Goal: Task Accomplishment & Management: Use online tool/utility

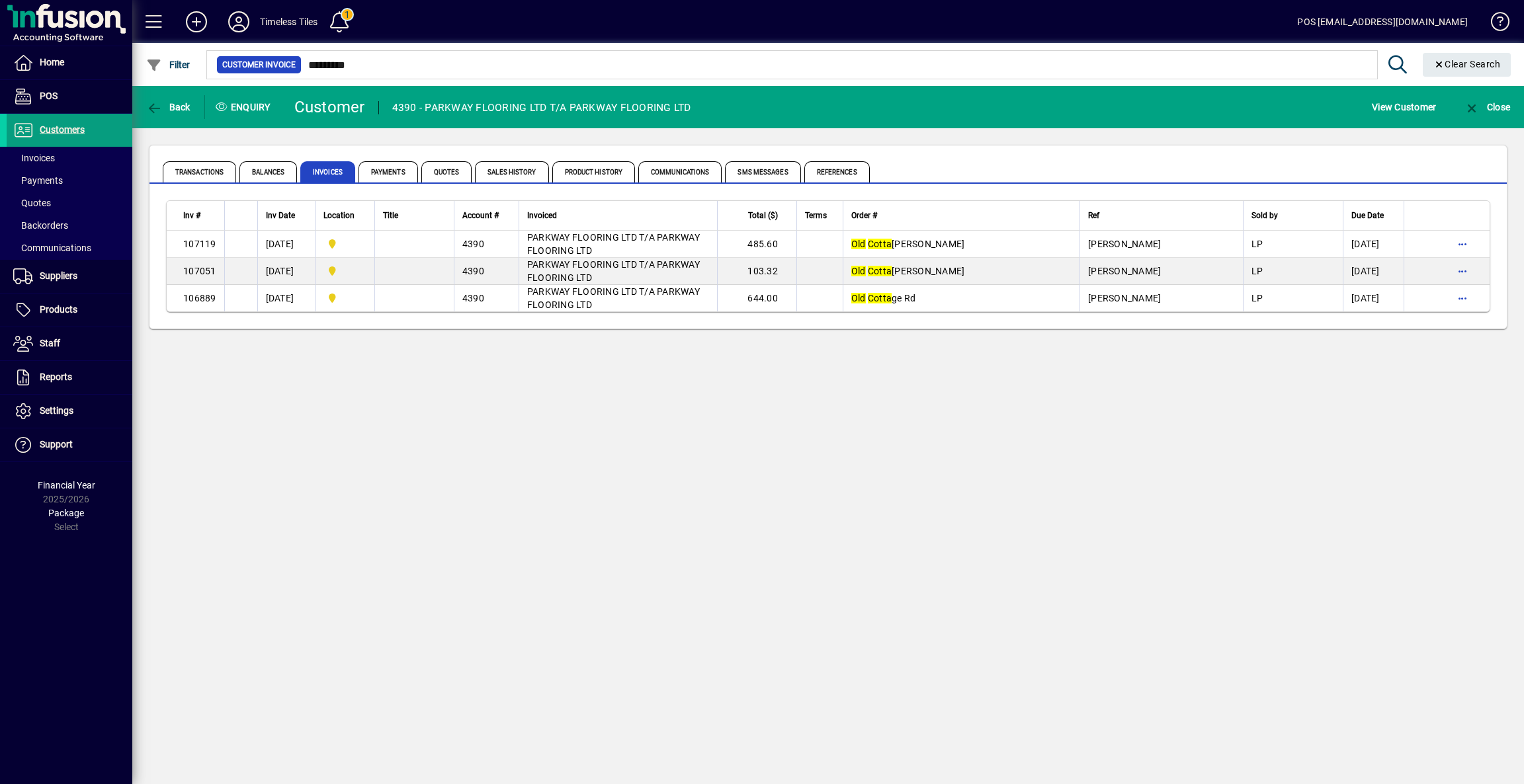
click at [1514, 102] on div "Close" at bounding box center [1487, 107] width 74 height 24
click at [58, 138] on span "Customers" at bounding box center [45, 131] width 78 height 16
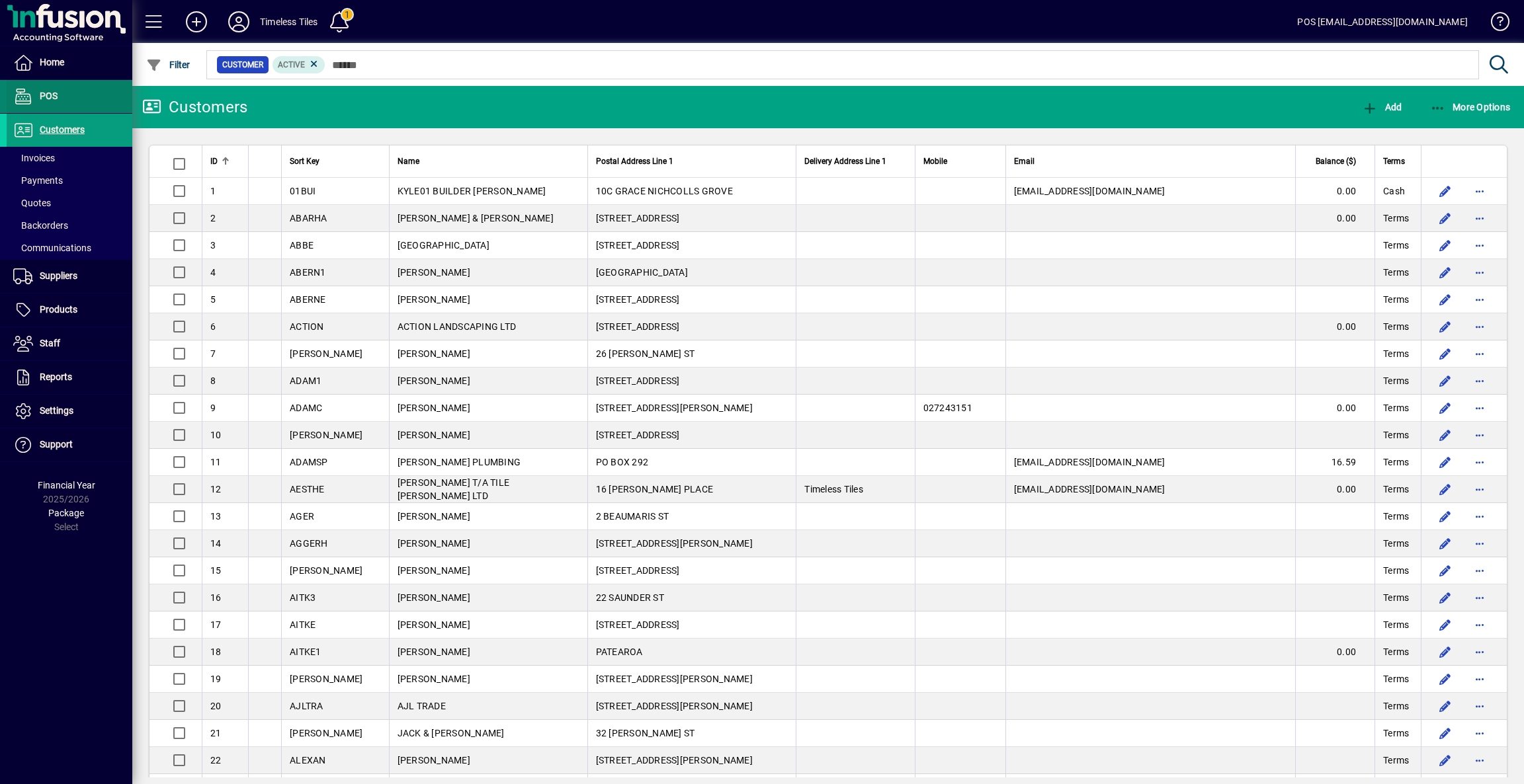
click at [58, 95] on span at bounding box center [69, 96] width 126 height 32
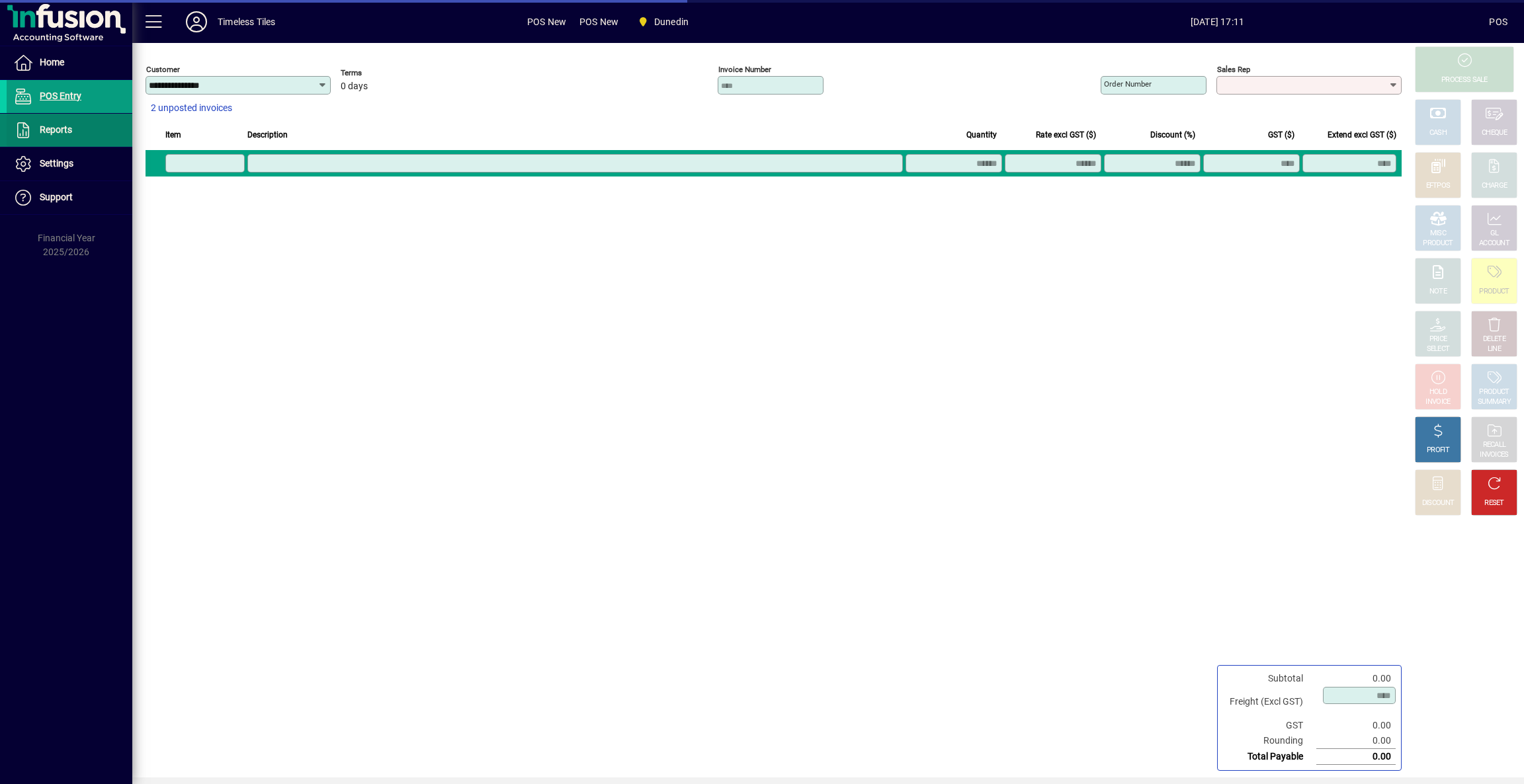
click at [41, 131] on span "Reports" at bounding box center [56, 129] width 33 height 10
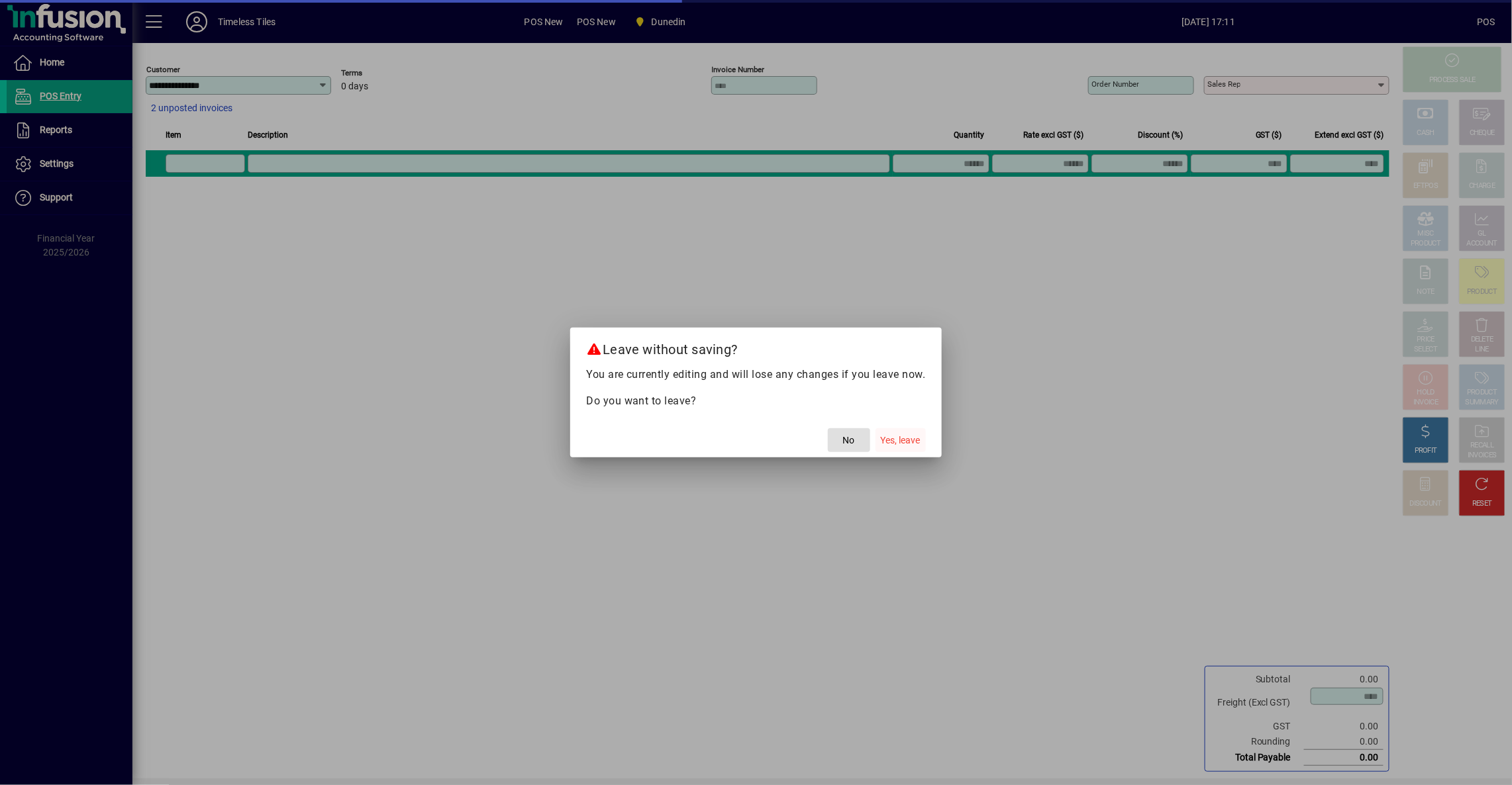
click at [899, 442] on span "Yes, leave" at bounding box center [901, 440] width 40 height 14
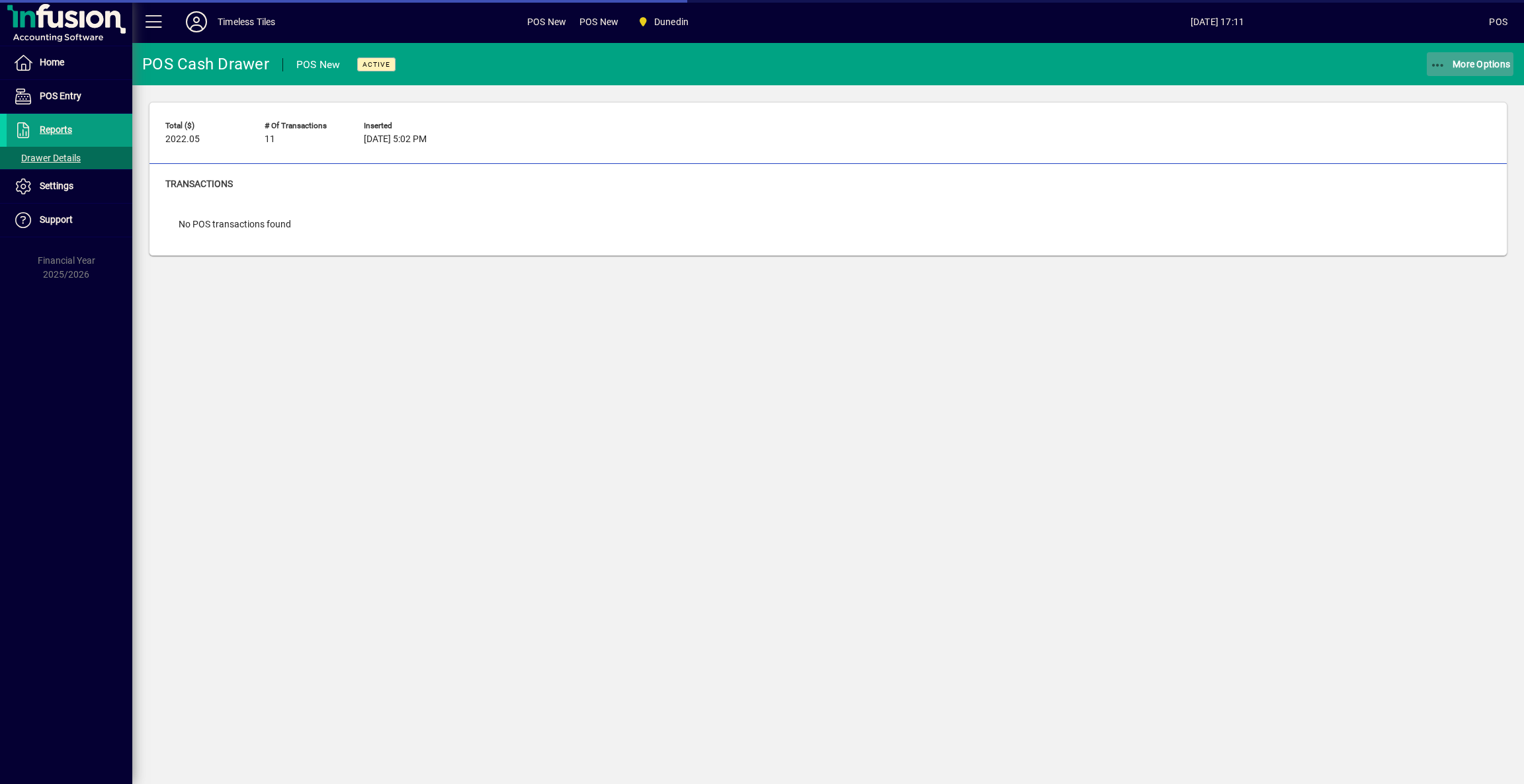
click at [1462, 61] on span "More Options" at bounding box center [1470, 64] width 81 height 10
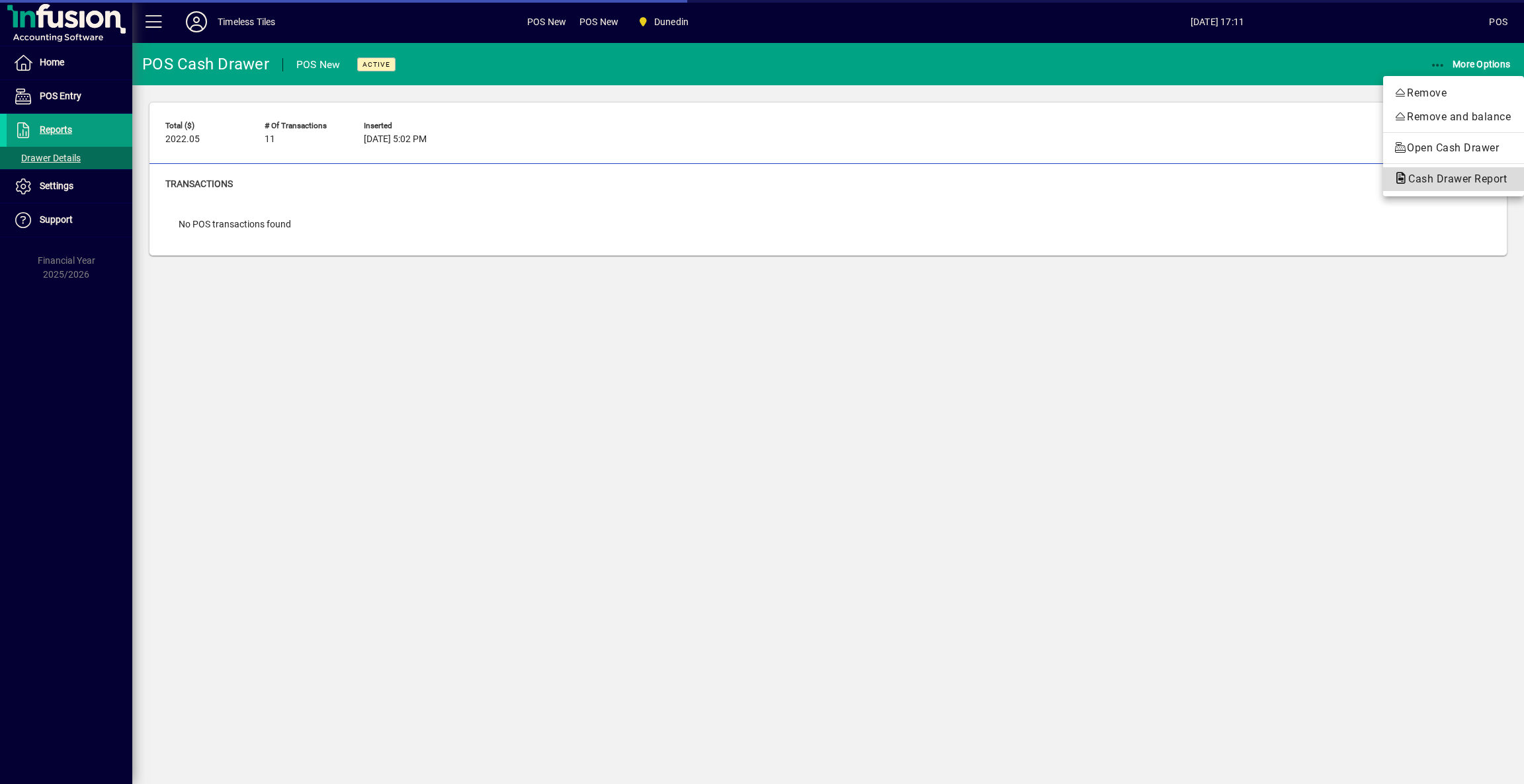
click at [1428, 178] on span "Cash Drawer Report" at bounding box center [1453, 179] width 120 height 13
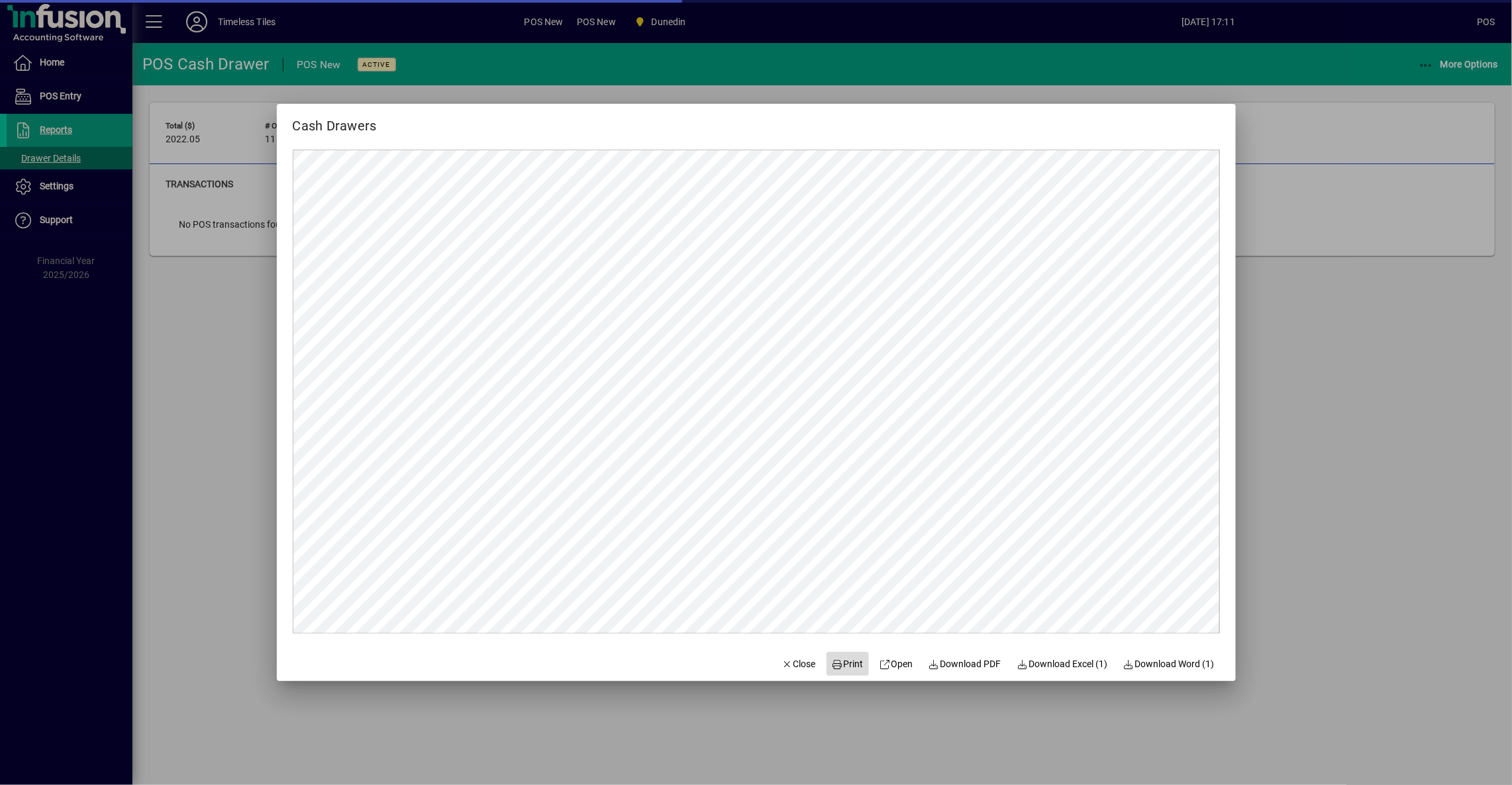
click at [839, 661] on span "Print" at bounding box center [847, 664] width 32 height 14
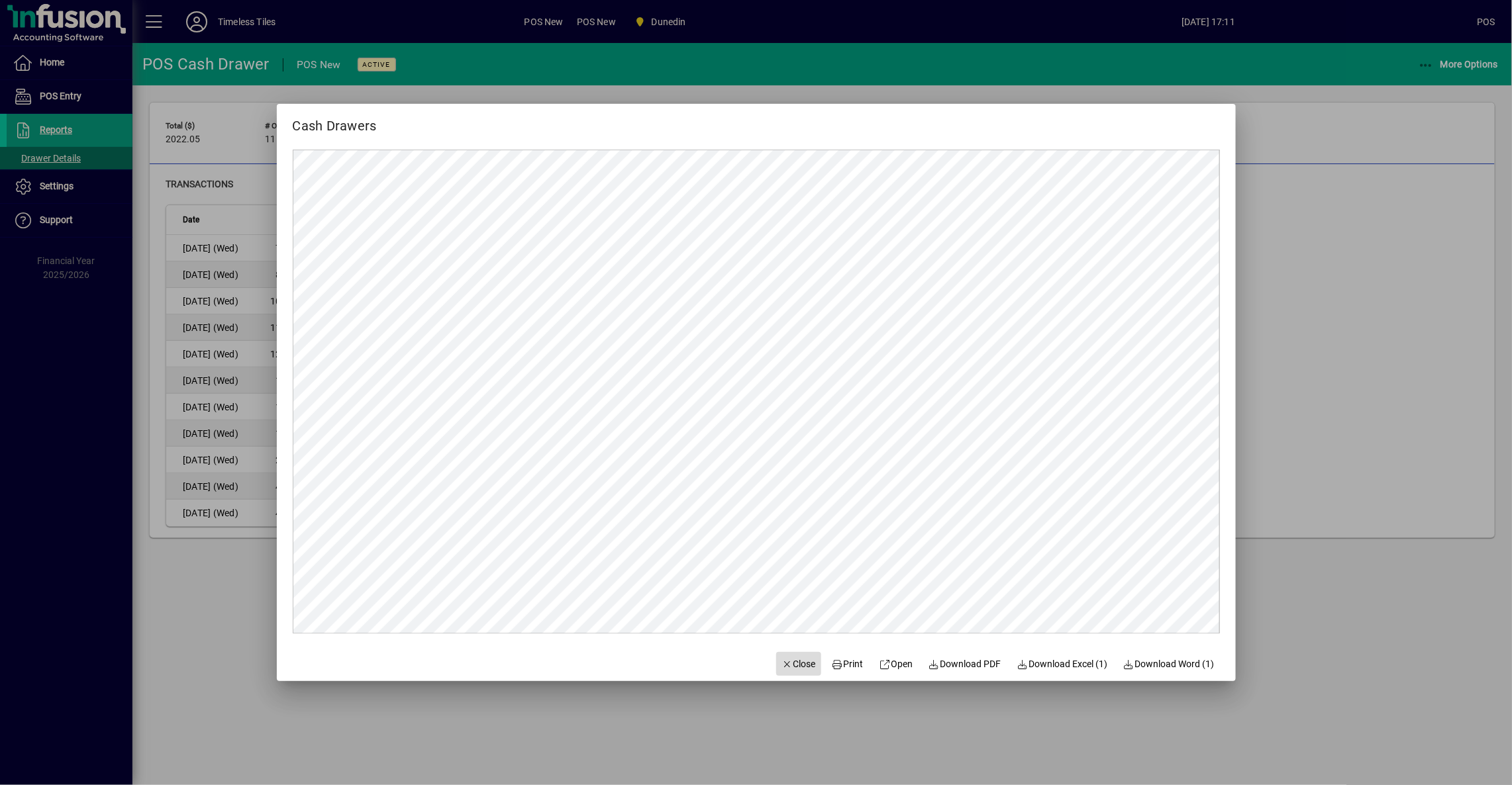
click at [795, 661] on span "Close" at bounding box center [798, 664] width 34 height 14
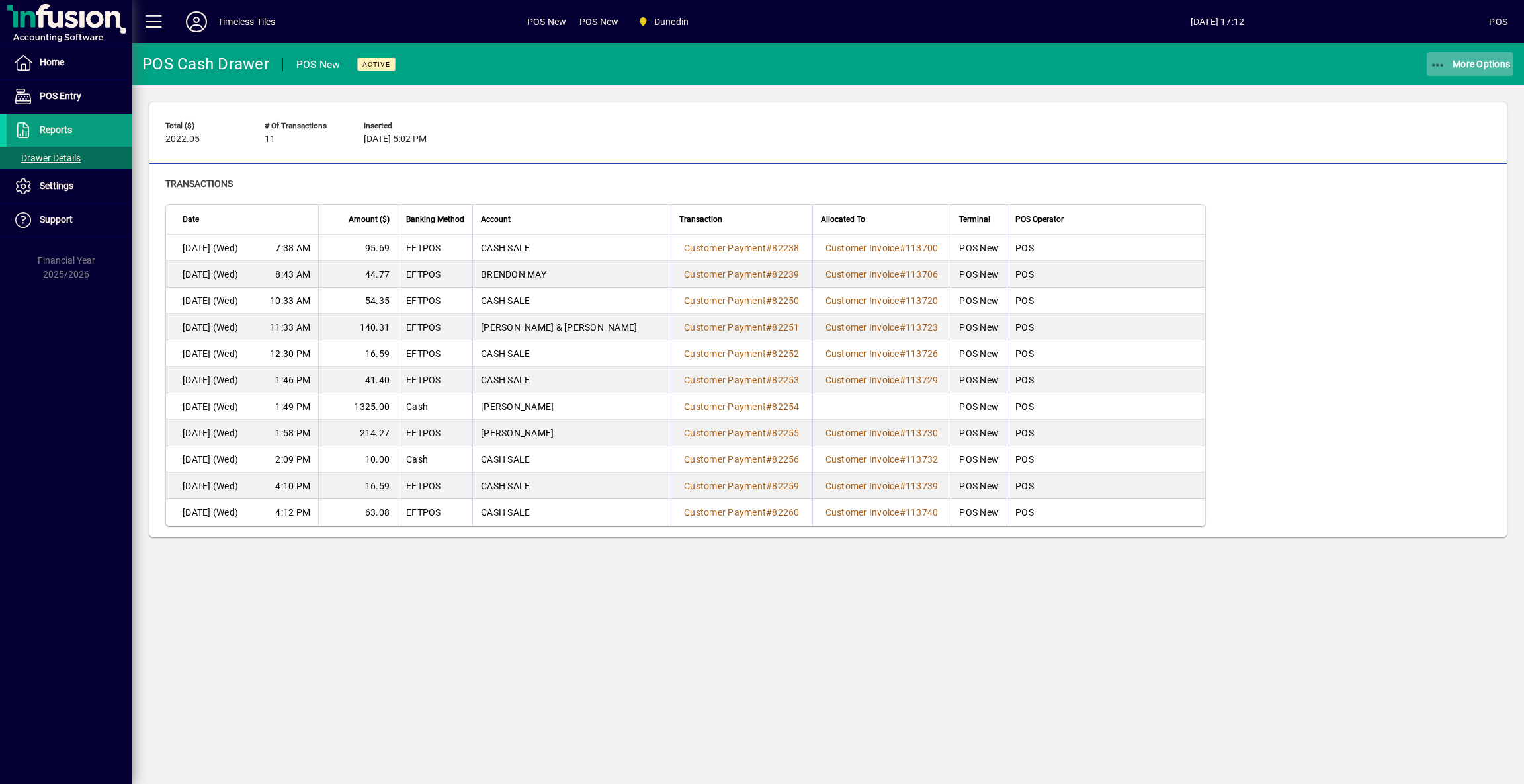
click at [1451, 70] on span "button" at bounding box center [1471, 65] width 88 height 32
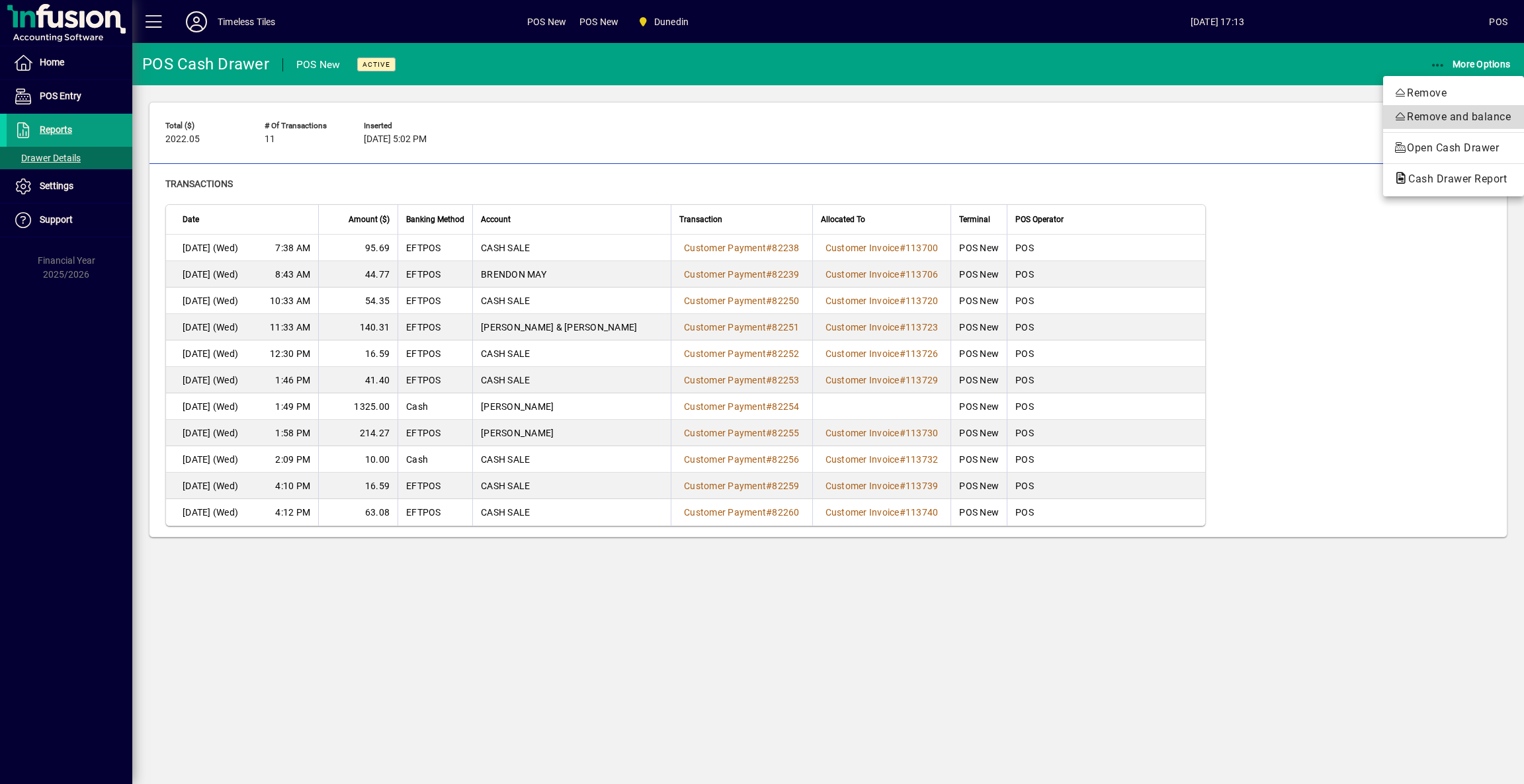
click at [1424, 117] on span "Remove and balance" at bounding box center [1453, 117] width 120 height 16
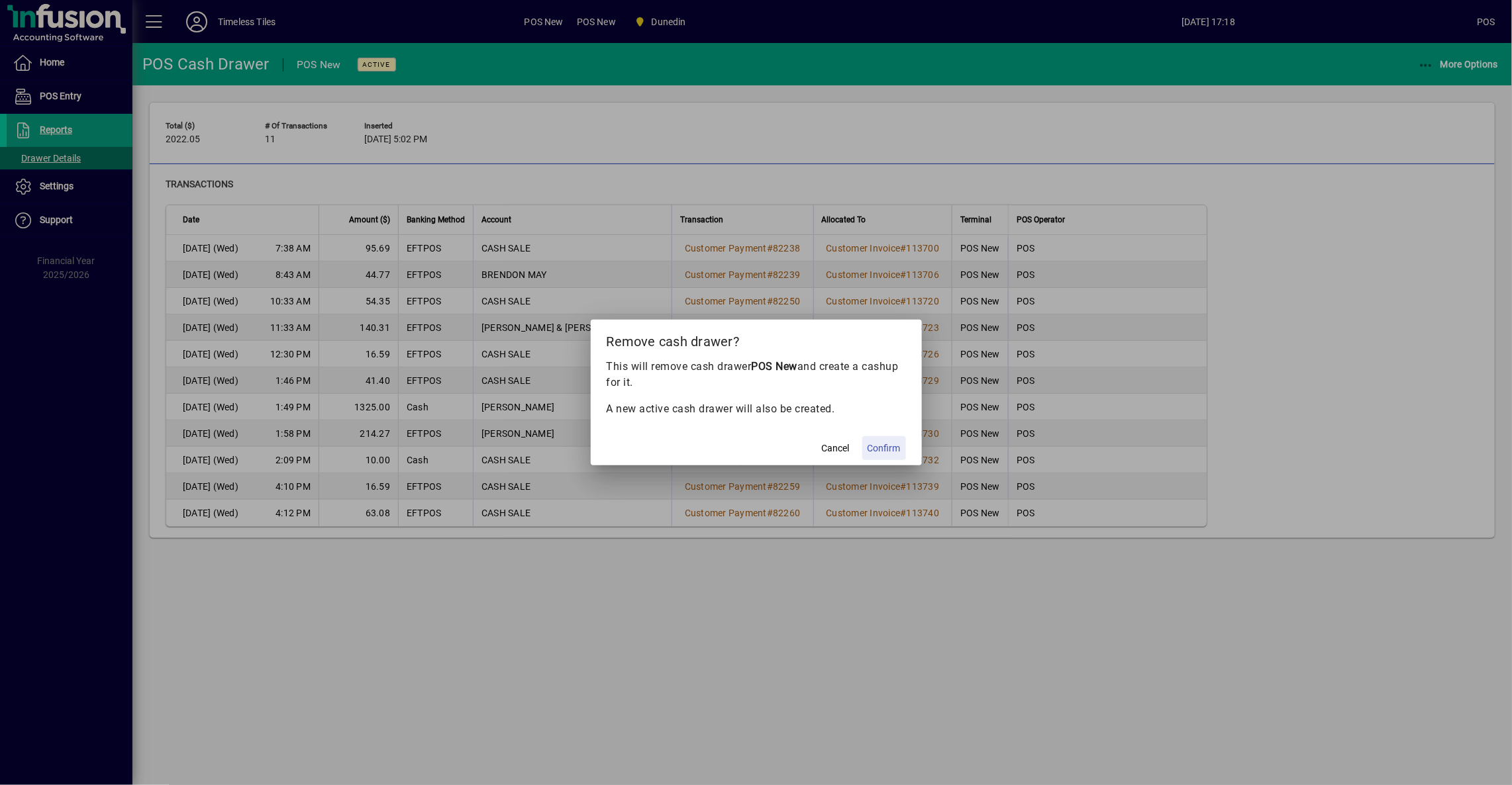
click at [882, 442] on span "Confirm" at bounding box center [883, 448] width 33 height 14
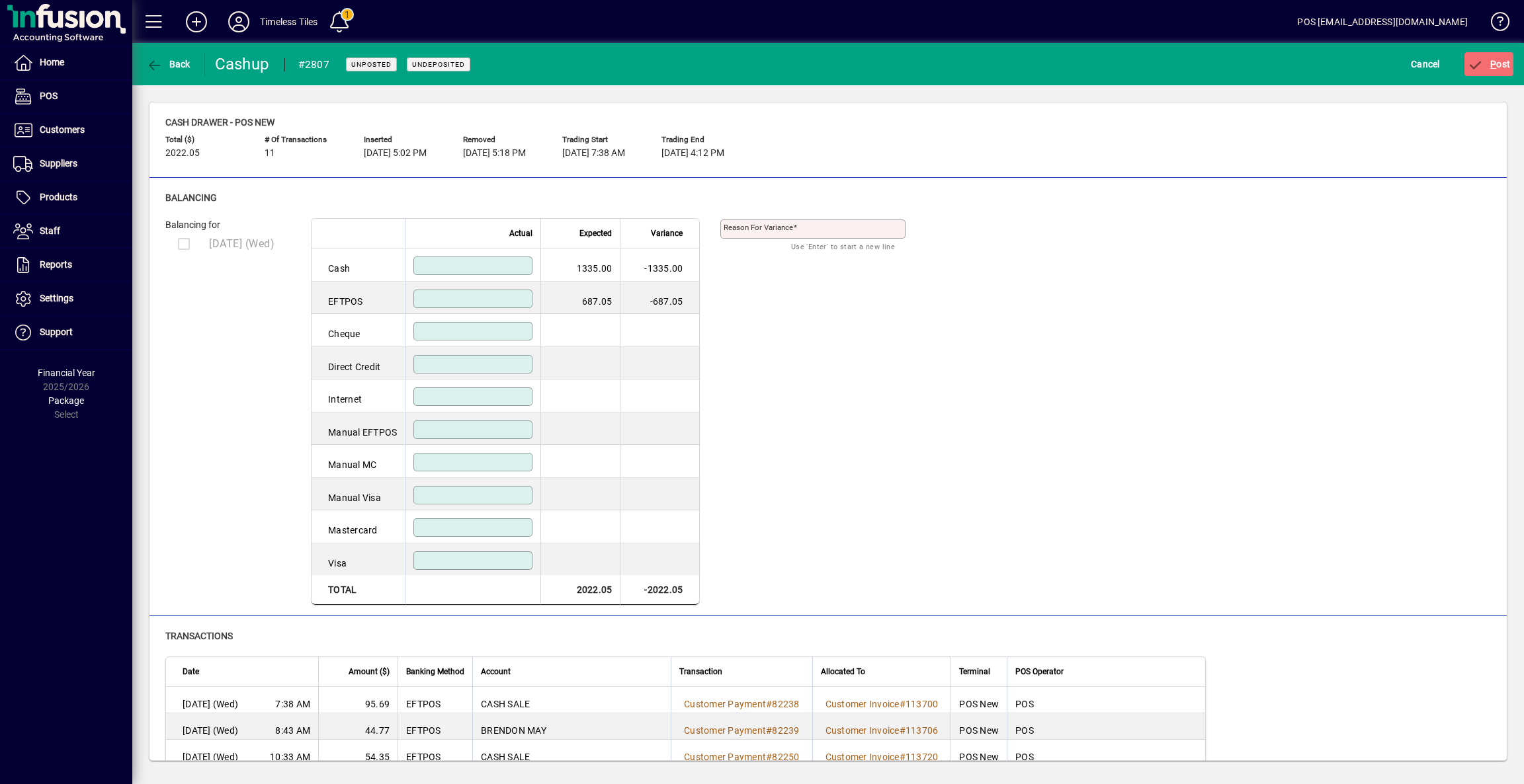
click at [501, 263] on input at bounding box center [474, 265] width 115 height 10
type input "*******"
click at [524, 296] on input at bounding box center [474, 298] width 115 height 10
type input "******"
click at [509, 331] on input at bounding box center [474, 331] width 115 height 10
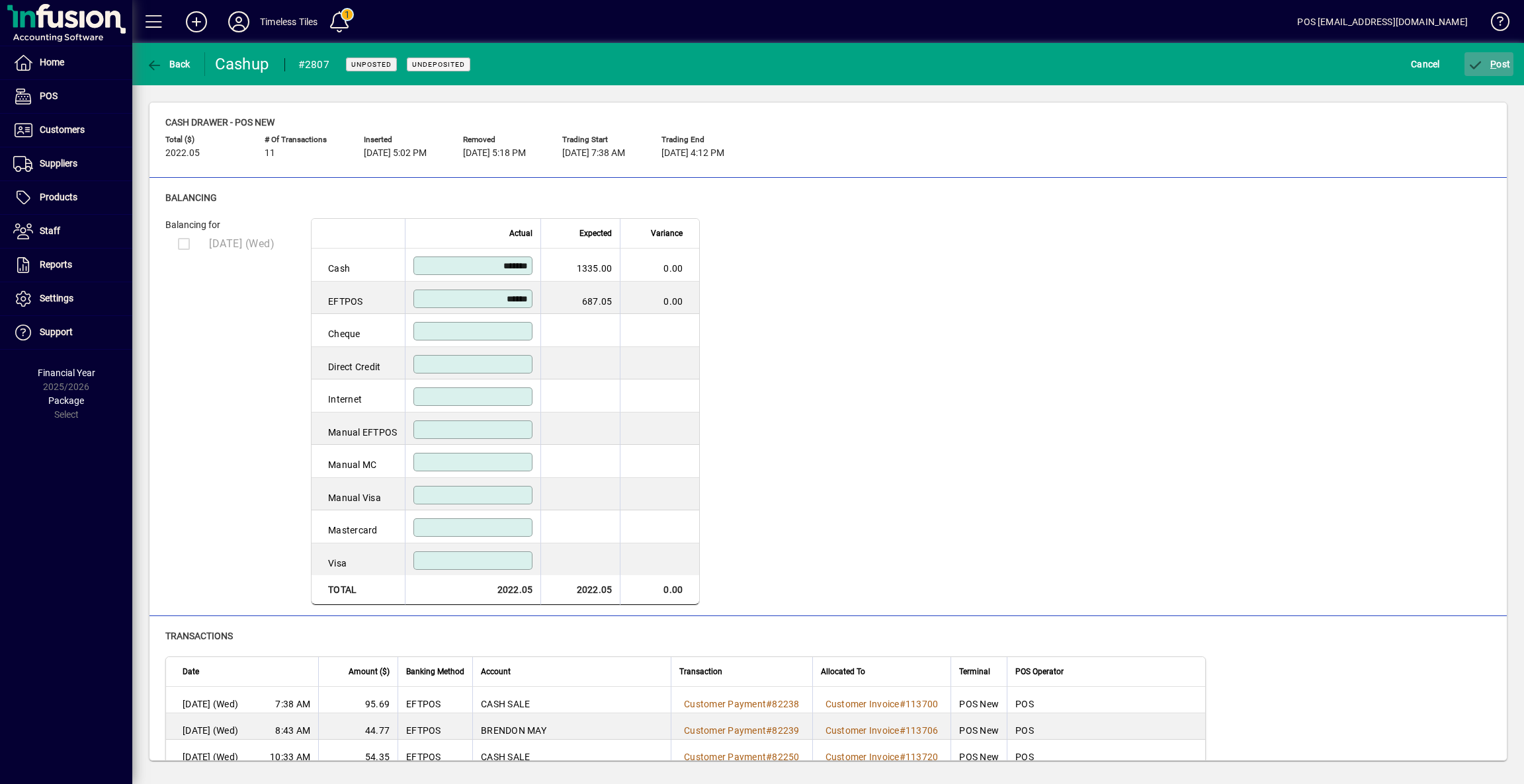
click at [1489, 61] on span "P ost" at bounding box center [1489, 64] width 43 height 10
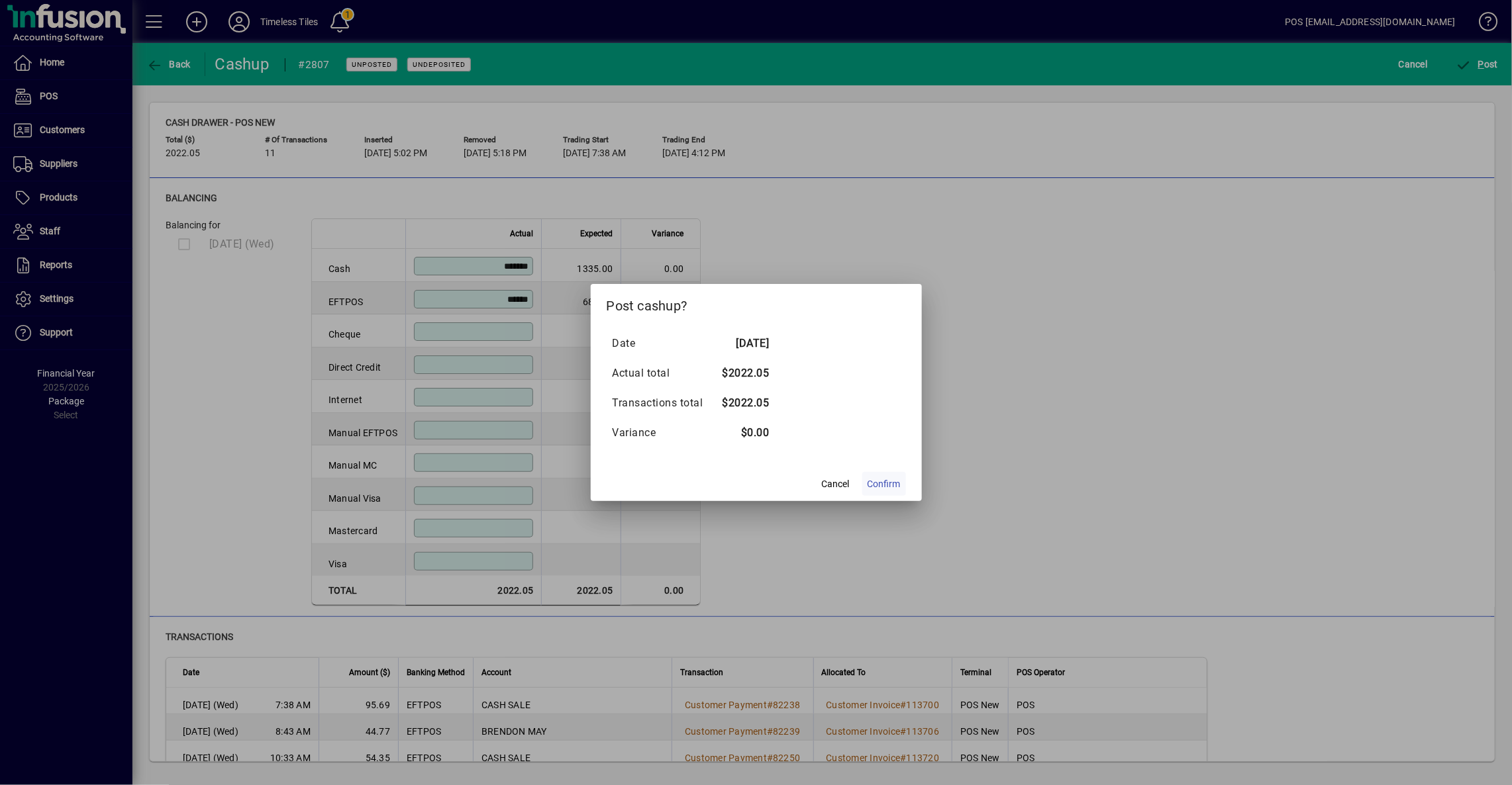
click at [890, 486] on span "Confirm" at bounding box center [883, 483] width 33 height 14
